Goal: Task Accomplishment & Management: Manage account settings

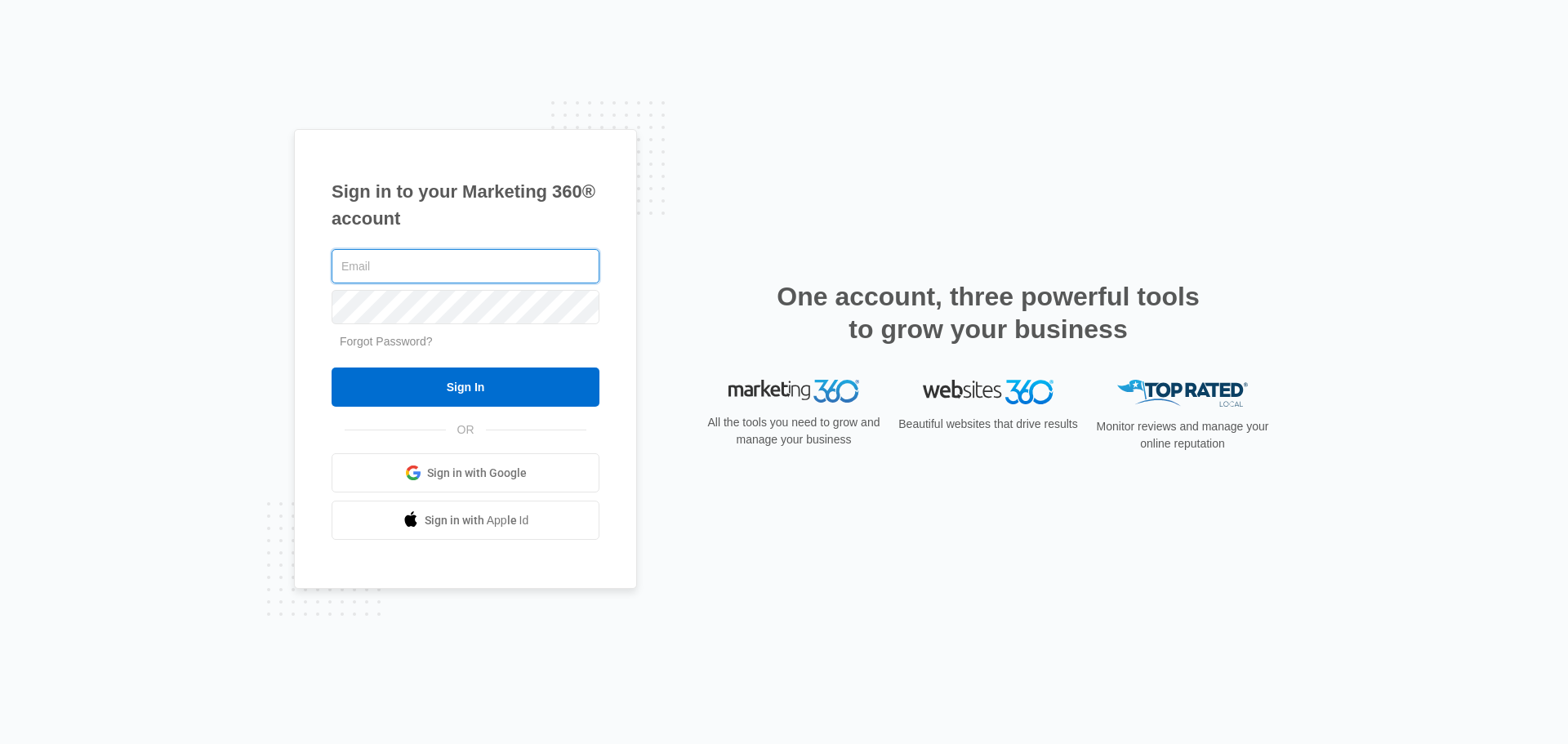
type input "[EMAIL_ADDRESS][DOMAIN_NAME]"
click at [1058, 222] on div "Sign in to your Marketing 360® account [EMAIL_ADDRESS][DOMAIN_NAME] Forgot Pass…" at bounding box center [783, 372] width 980 height 487
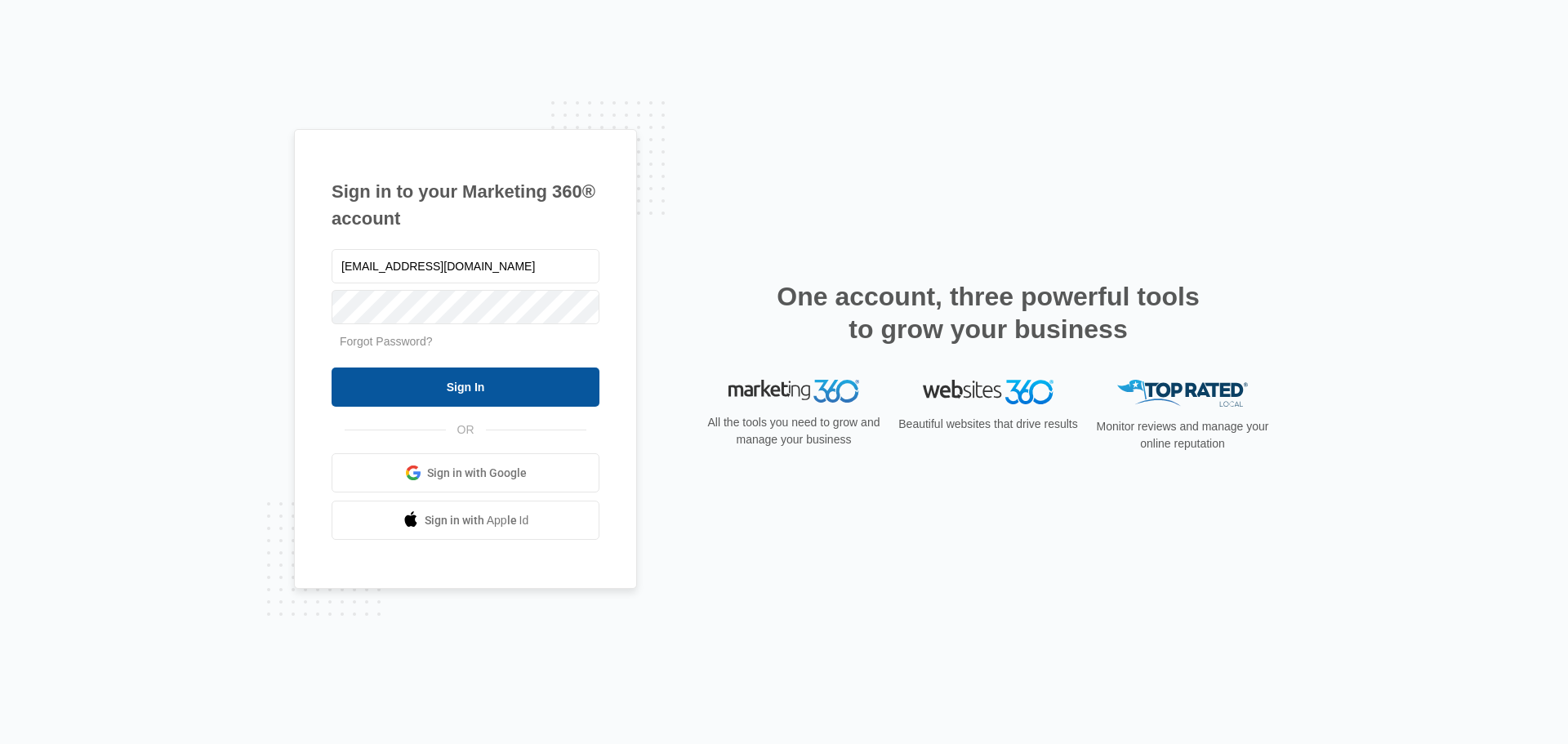
click at [483, 377] on input "Sign In" at bounding box center [465, 386] width 268 height 39
type input "[EMAIL_ADDRESS][DOMAIN_NAME]"
click at [430, 389] on input "Sign In" at bounding box center [465, 386] width 268 height 39
